Goal: Task Accomplishment & Management: Manage account settings

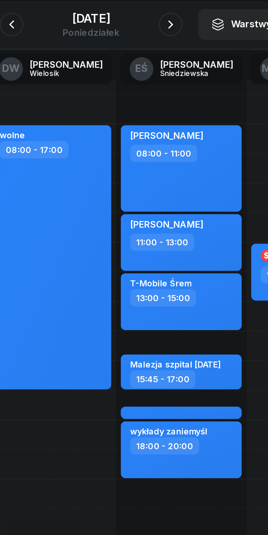
click at [132, 59] on div "[DATE]" at bounding box center [134, 58] width 26 height 5
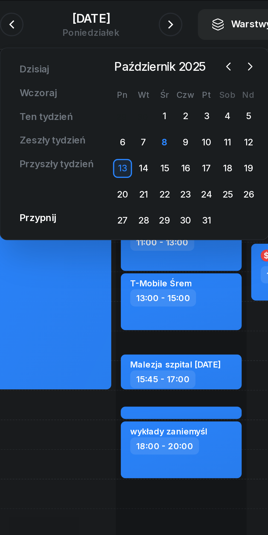
click at [177, 138] on div "23" at bounding box center [177, 139] width 9 height 9
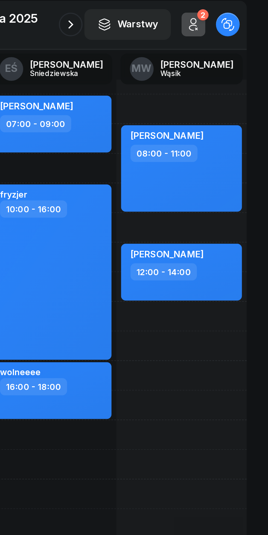
click at [244, 134] on div "[PERSON_NAME] 08:00 - 11:00" at bounding box center [228, 128] width 56 height 40
select select "08"
select select "11"
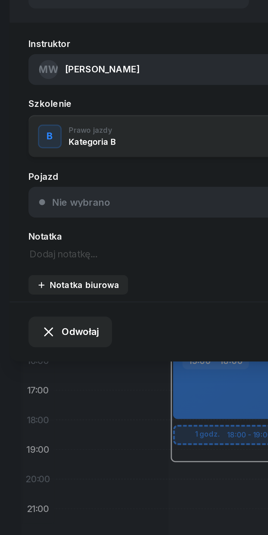
click at [37, 206] on span "Odwołaj" at bounding box center [36, 202] width 17 height 7
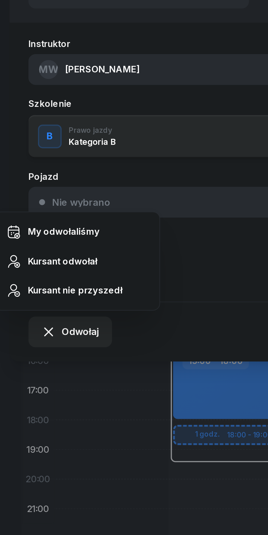
click at [32, 168] on div "Kursant odwołał" at bounding box center [29, 170] width 32 height 7
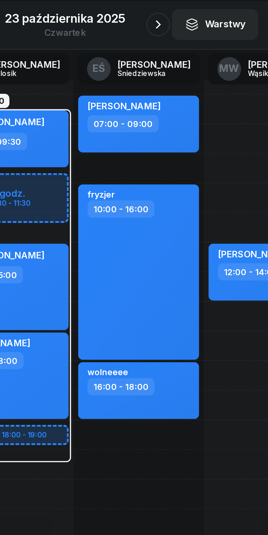
click at [175, 61] on icon "button" at bounding box center [176, 61] width 7 height 7
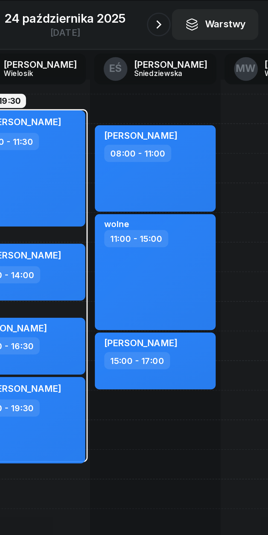
click at [175, 57] on button "button" at bounding box center [177, 61] width 11 height 11
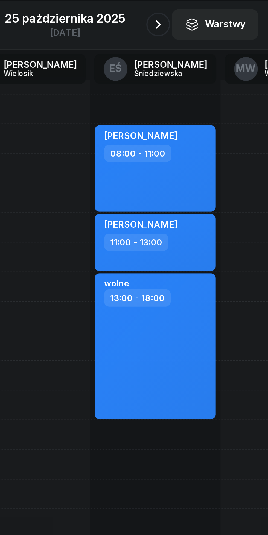
click at [175, 61] on icon "button" at bounding box center [176, 61] width 7 height 7
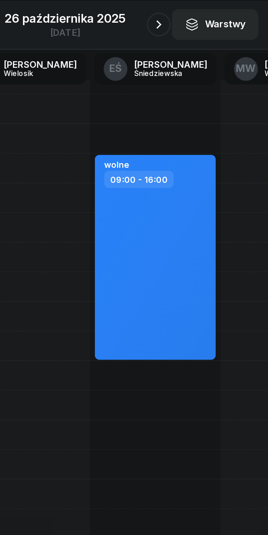
click at [172, 61] on button "button" at bounding box center [177, 61] width 11 height 11
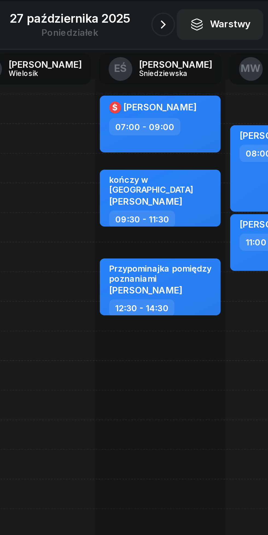
click at [175, 60] on icon "button" at bounding box center [176, 61] width 7 height 7
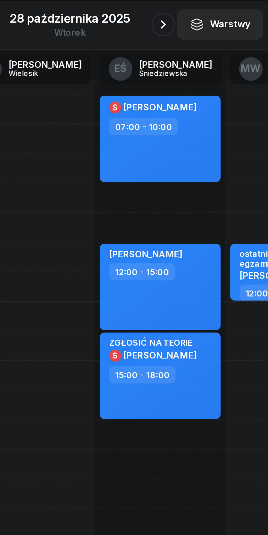
click at [174, 59] on icon "button" at bounding box center [176, 61] width 7 height 7
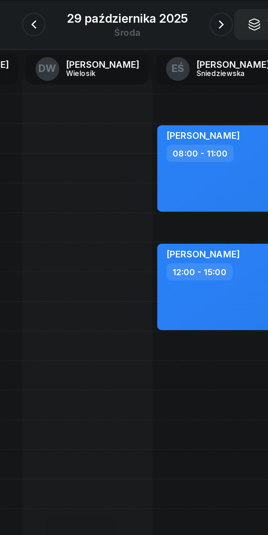
click at [90, 60] on icon "button" at bounding box center [90, 61] width 7 height 7
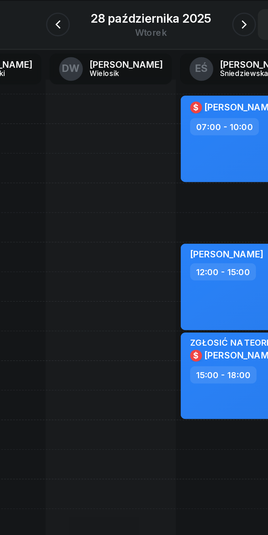
click at [92, 61] on icon "button" at bounding box center [91, 61] width 7 height 7
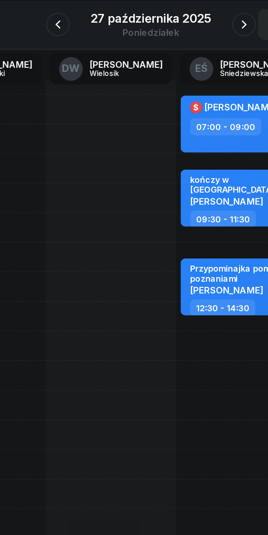
click at [88, 59] on icon "button" at bounding box center [91, 61] width 7 height 7
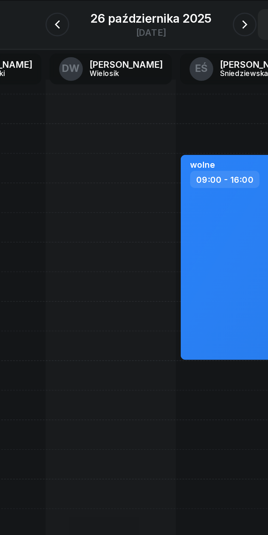
click at [90, 60] on icon "button" at bounding box center [90, 61] width 7 height 7
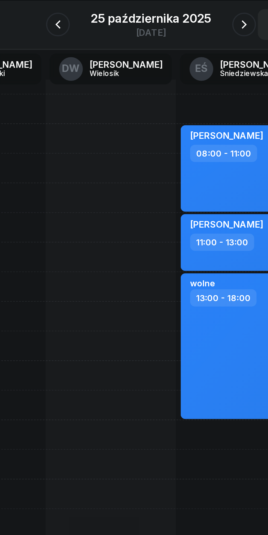
click at [91, 59] on icon "button" at bounding box center [91, 61] width 7 height 7
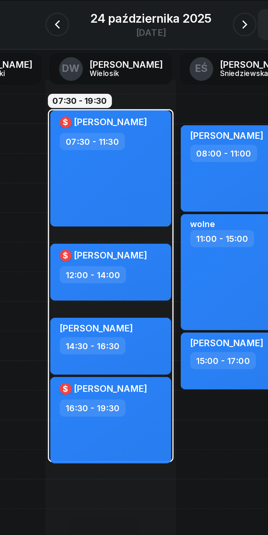
click at [88, 58] on icon "button" at bounding box center [90, 61] width 7 height 7
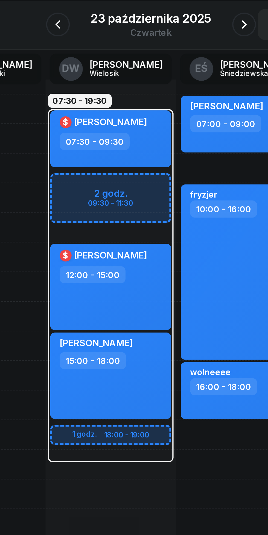
click at [86, 62] on button "button" at bounding box center [90, 61] width 11 height 11
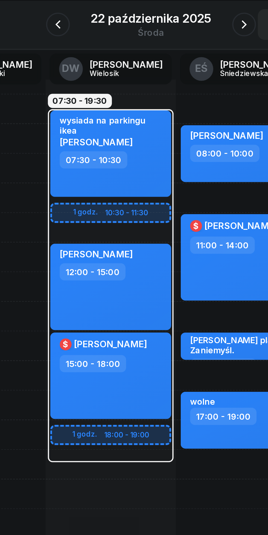
click at [92, 62] on icon "button" at bounding box center [91, 61] width 7 height 7
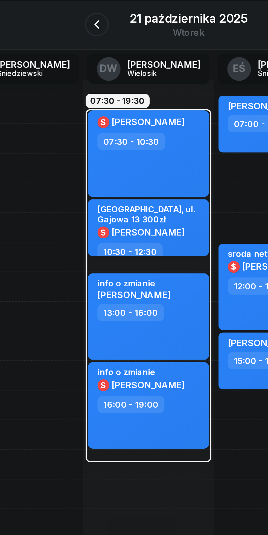
click at [91, 61] on icon "button" at bounding box center [91, 61] width 2 height 4
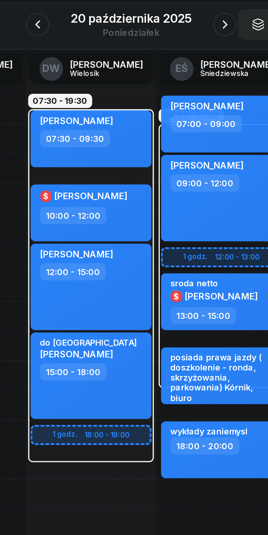
click at [162, 56] on div "[DATE]" at bounding box center [133, 62] width 69 height 16
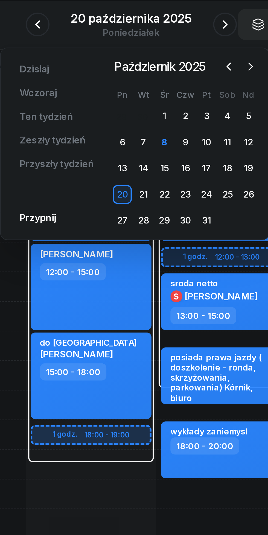
click at [171, 128] on div "17" at bounding box center [168, 127] width 9 height 9
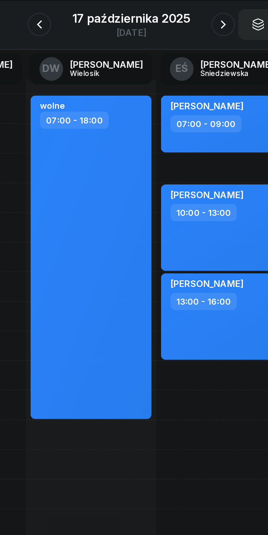
click at [172, 62] on button "button" at bounding box center [176, 61] width 11 height 11
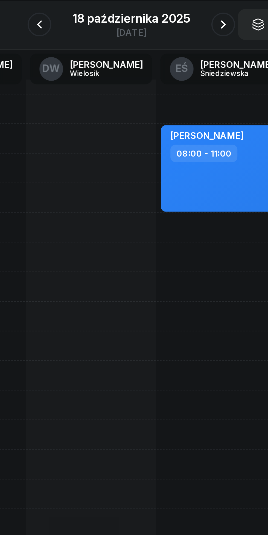
click at [147, 59] on div "18 października 2025" at bounding box center [134, 58] width 54 height 5
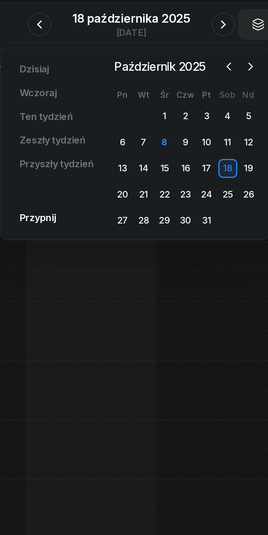
click at [170, 138] on div "24" at bounding box center [168, 139] width 9 height 9
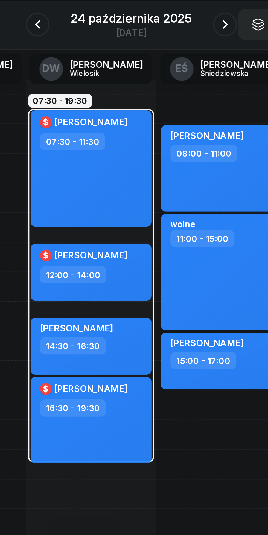
click at [137, 64] on div "[DATE]" at bounding box center [134, 65] width 56 height 4
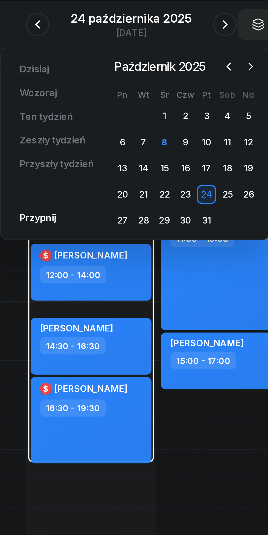
click at [128, 152] on div "27" at bounding box center [129, 151] width 9 height 9
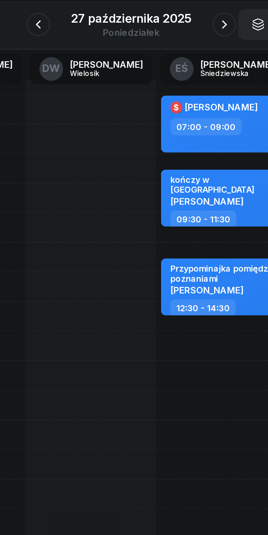
click at [175, 63] on icon "button" at bounding box center [176, 61] width 7 height 7
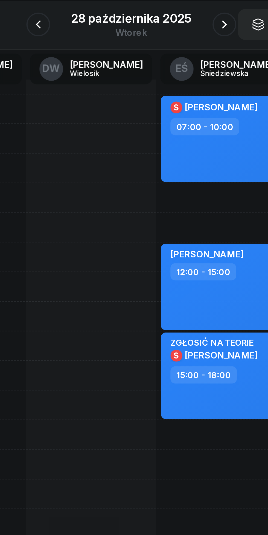
click at [137, 60] on div "28 października 2025" at bounding box center [133, 58] width 55 height 5
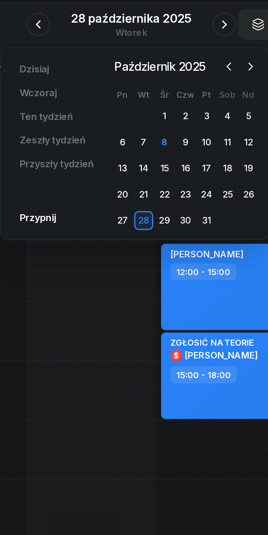
click at [129, 128] on div "13" at bounding box center [129, 127] width 9 height 9
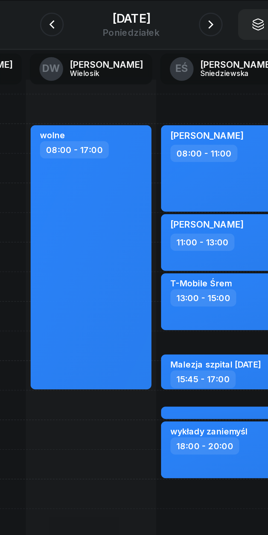
click at [174, 62] on icon "button" at bounding box center [170, 61] width 7 height 7
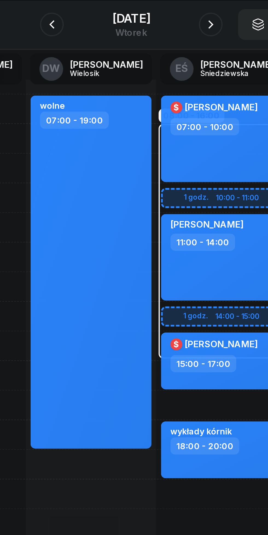
click at [174, 62] on icon "button" at bounding box center [170, 61] width 7 height 7
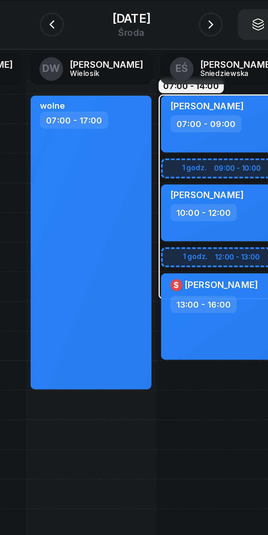
click at [168, 258] on div "07:00 - 14:00 1 godz. 09:00 - 10:00 1 godz. 12:00 - 13:00 [PERSON_NAME] 07:00 -…" at bounding box center [175, 210] width 60 height 246
select select "19"
select select "21"
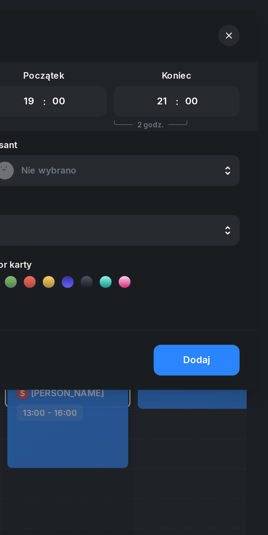
click at [253, 18] on button "button" at bounding box center [250, 16] width 10 height 10
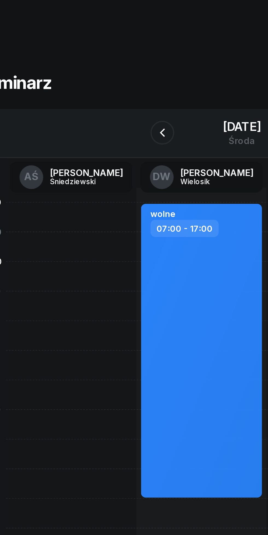
click at [50, 119] on div at bounding box center [55, 210] width 60 height 246
select select "08"
select select "10"
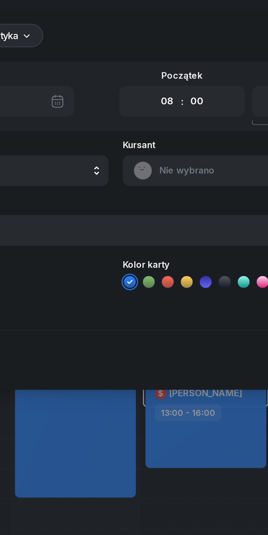
click at [156, 47] on select "00 01 02 03 04 05 06 07 08 09 10 11 12 13 14 15 16 17 18 19 20 21 22 23" at bounding box center [157, 46] width 10 height 11
select select "07"
click at [152, 41] on select "00 01 02 03 04 05 06 07 08 09 10 11 12 13 14 15 16 17 18 19 20 21 22 23" at bounding box center [157, 46] width 10 height 11
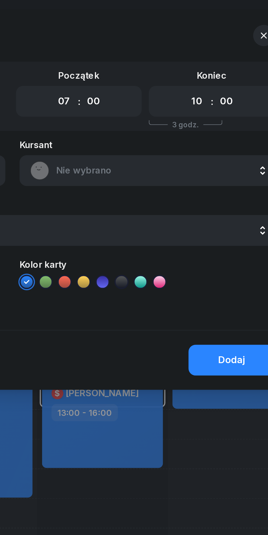
click at [182, 79] on span "Nie wybrano" at bounding box center [202, 78] width 96 height 7
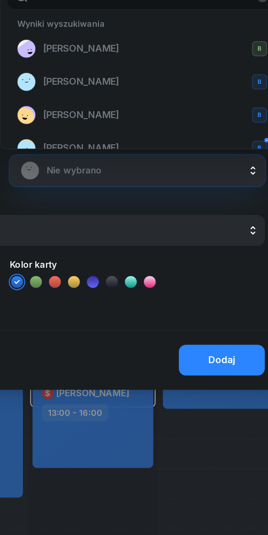
type input "Nata"
click at [187, 37] on span "[PERSON_NAME]" at bounding box center [169, 37] width 35 height 7
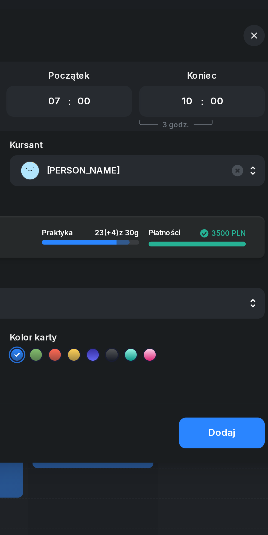
click at [228, 201] on button "Dodaj" at bounding box center [235, 200] width 40 height 14
